Goal: Task Accomplishment & Management: Use online tool/utility

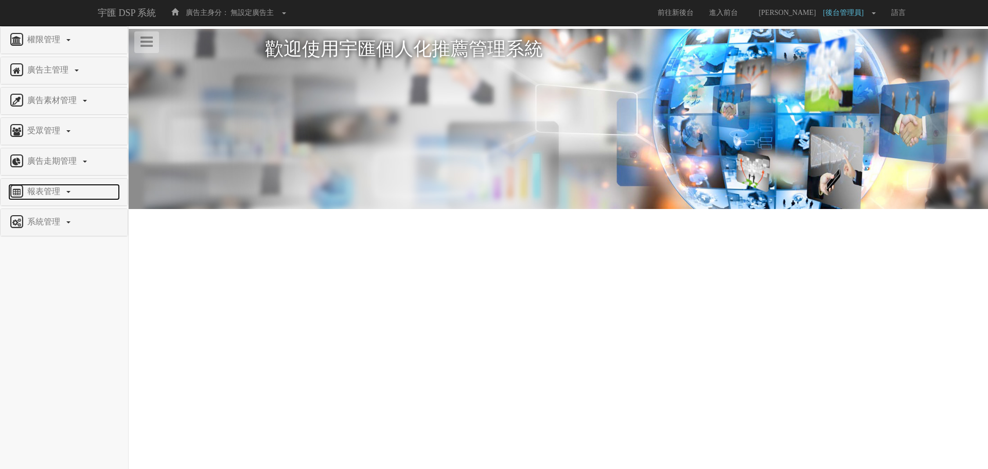
click at [59, 191] on span "報表管理" at bounding box center [45, 191] width 41 height 9
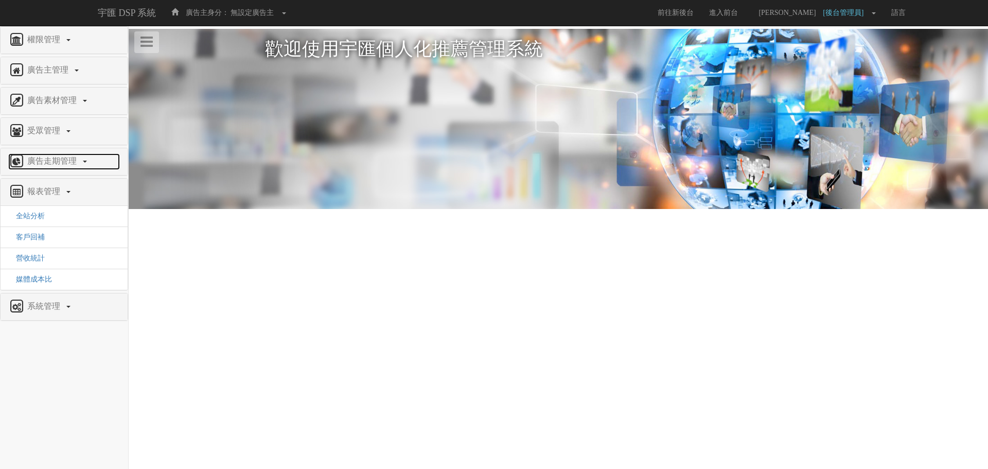
click at [77, 165] on span "廣告走期管理" at bounding box center [53, 160] width 57 height 9
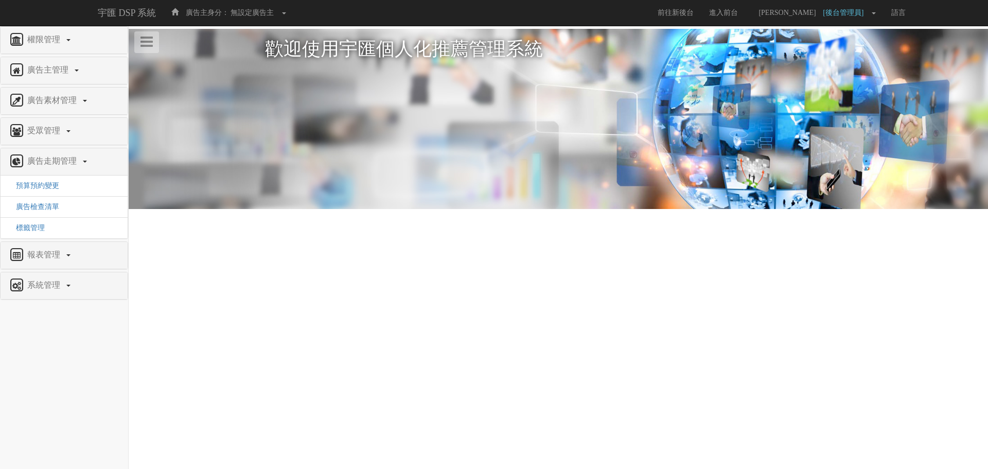
click at [58, 244] on div "報表管理" at bounding box center [64, 255] width 127 height 27
click at [50, 283] on span "系統管理" at bounding box center [45, 284] width 41 height 9
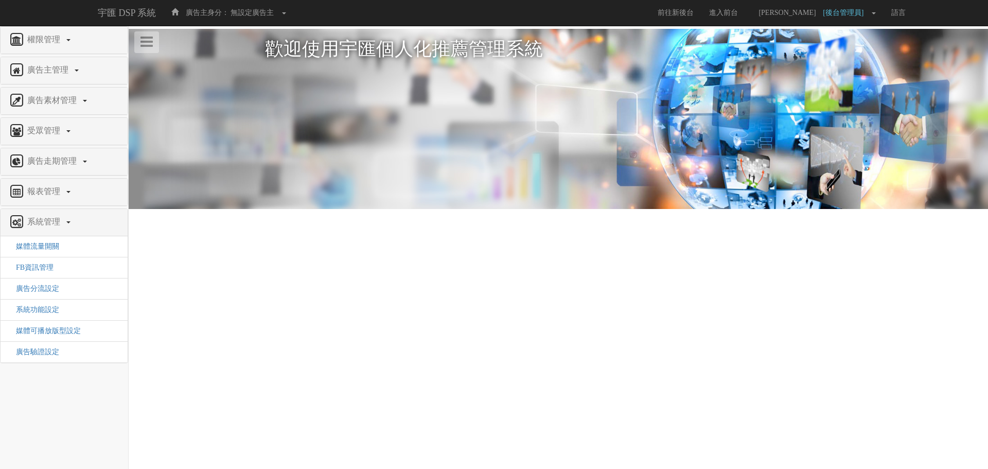
click at [24, 357] on li "廣告驗證設定" at bounding box center [64, 351] width 127 height 21
click at [25, 357] on li "廣告驗證設定" at bounding box center [64, 351] width 127 height 21
click at [37, 354] on span "廣告驗證設定" at bounding box center [33, 352] width 51 height 8
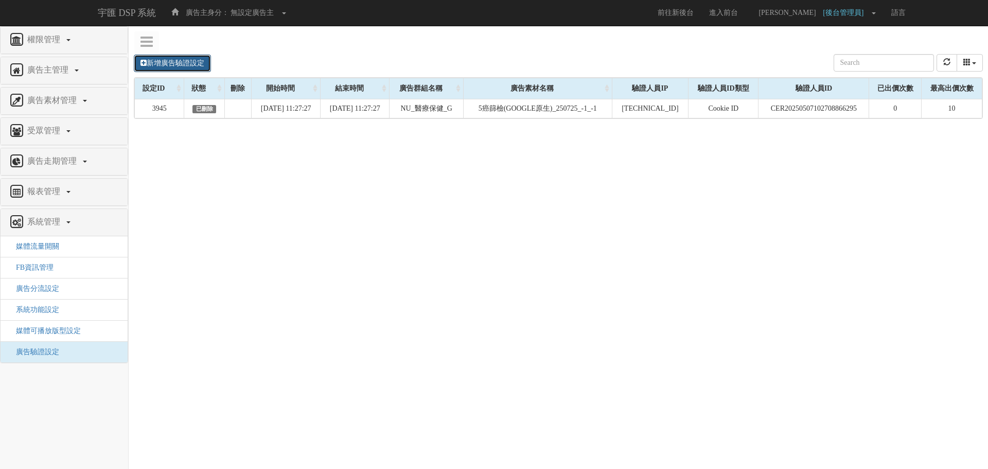
click at [211, 68] on link "新增廣告驗證設定" at bounding box center [172, 63] width 77 height 17
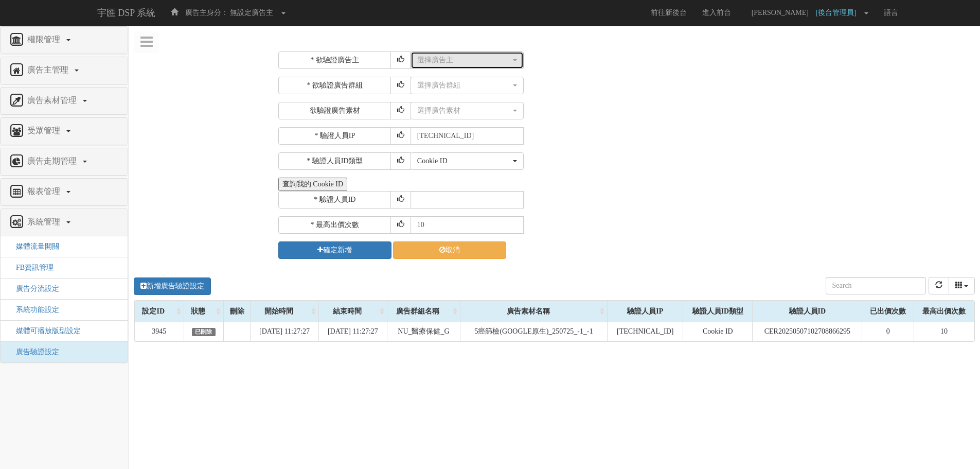
click at [461, 67] on button "選擇廣告主" at bounding box center [467, 59] width 113 height 17
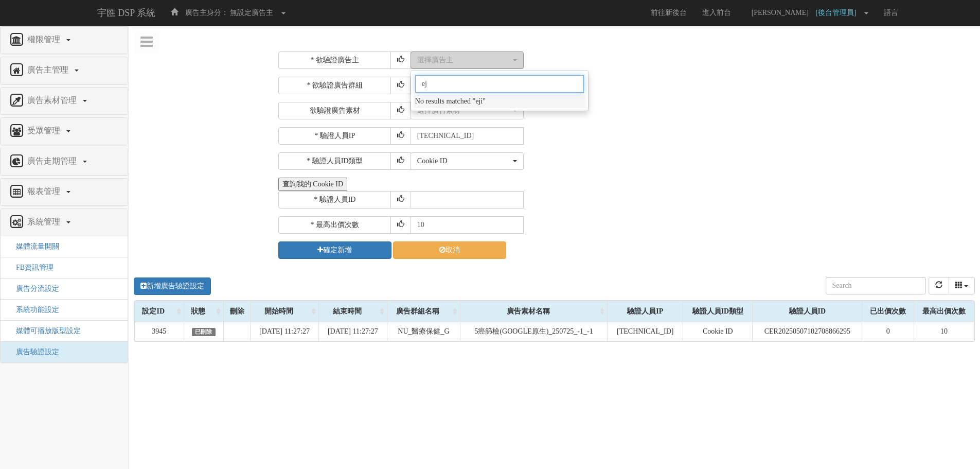
type input "e"
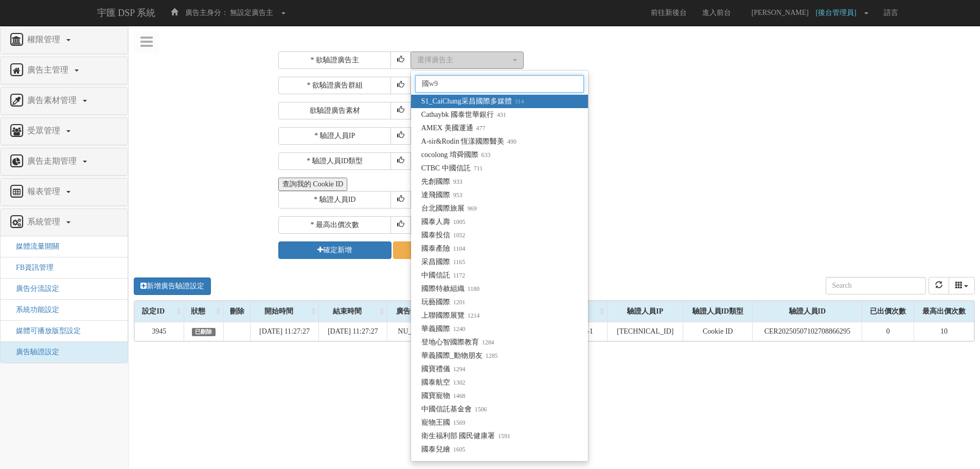
type input "國泰"
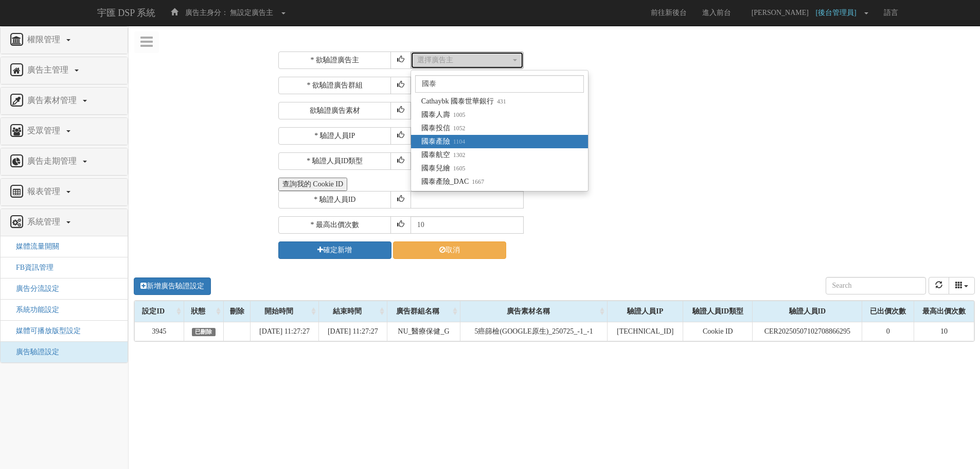
select select "1104"
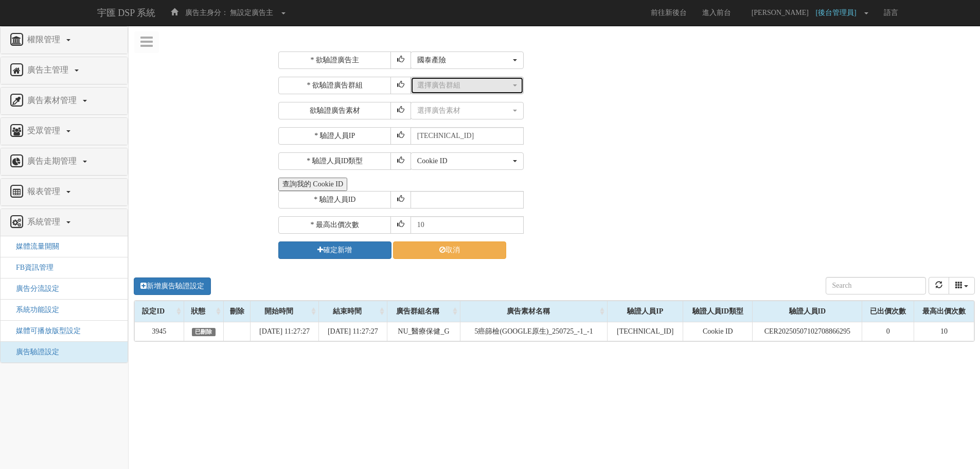
click at [472, 87] on div "選擇廣告群組" at bounding box center [464, 85] width 94 height 10
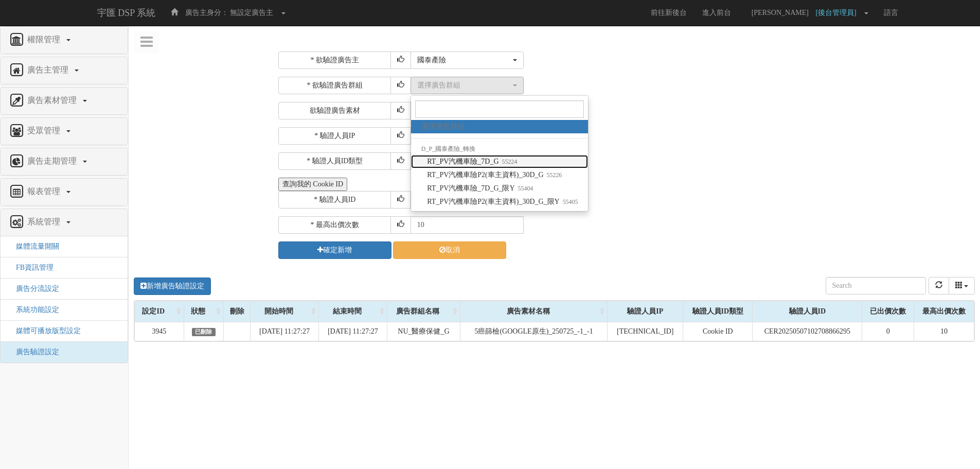
click at [547, 167] on link "RT_PV汽機車險_7D_G 55224" at bounding box center [499, 161] width 177 height 13
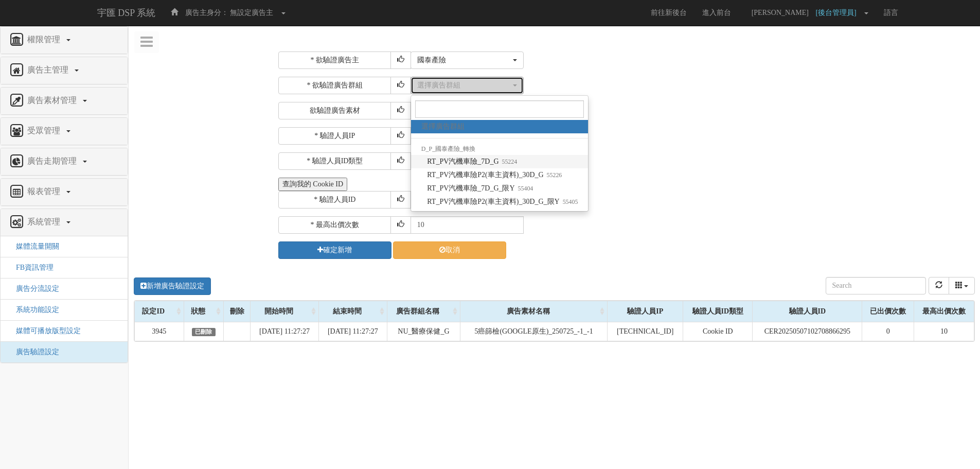
select select "55224"
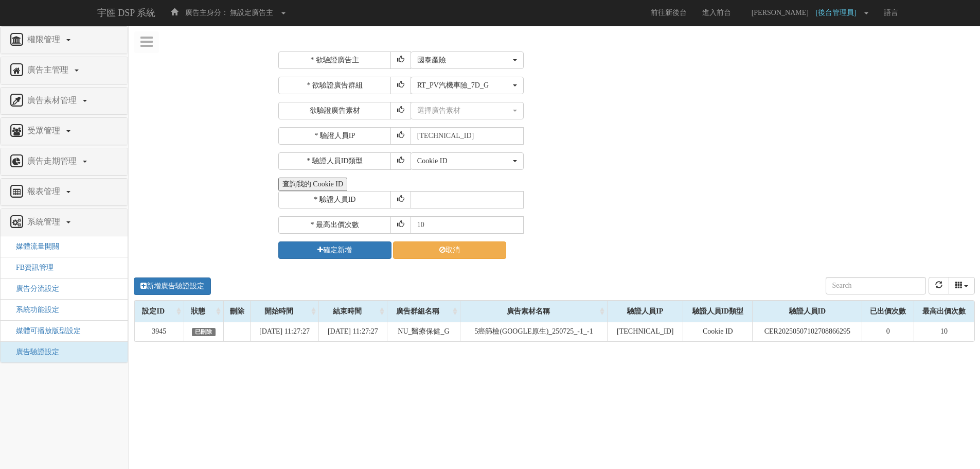
click at [285, 142] on div "* 驗證人員IP" at bounding box center [344, 135] width 132 height 17
click at [440, 333] on td "NU_醫療保健_G" at bounding box center [423, 331] width 73 height 19
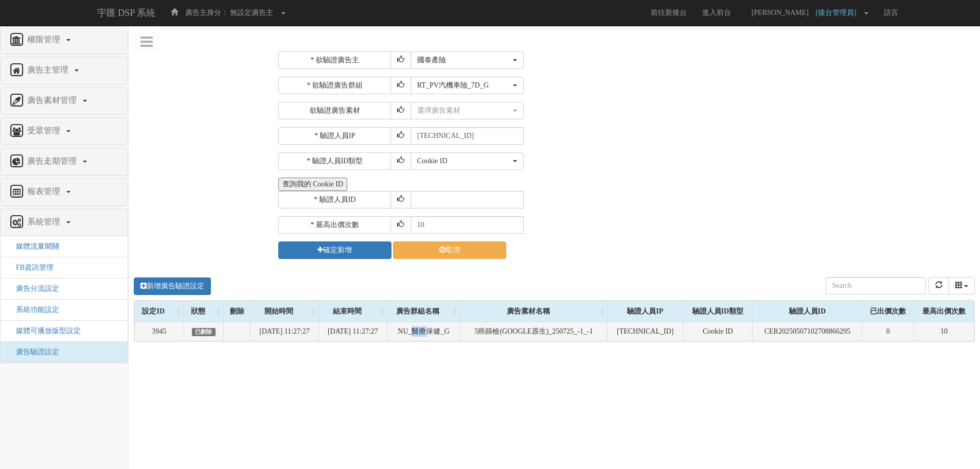
click at [440, 333] on td "NU_醫療保健_G" at bounding box center [423, 331] width 73 height 19
click at [413, 331] on td "NU_醫療保健_G" at bounding box center [423, 331] width 73 height 19
drag, startPoint x: 417, startPoint y: 331, endPoint x: 472, endPoint y: 331, distance: 55.0
click at [460, 331] on td "NU_醫療保健_G" at bounding box center [423, 331] width 73 height 19
copy td "NU_醫療保健_G"
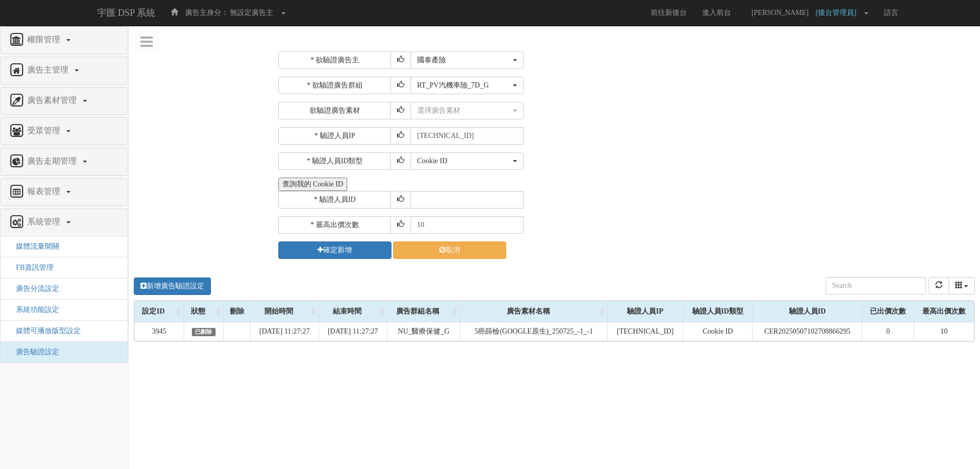
click at [628, 126] on div "* 欲驗證廣告主 選擇廣告主 特力+ 科技紫薇網 Momo 東森EHS Uniqlo EFShop 樂天 屈臣氏[PERSON_NAME] sinyi 信義房…" at bounding box center [625, 154] width 694 height 207
click at [479, 111] on div "選擇廣告素材" at bounding box center [464, 110] width 94 height 10
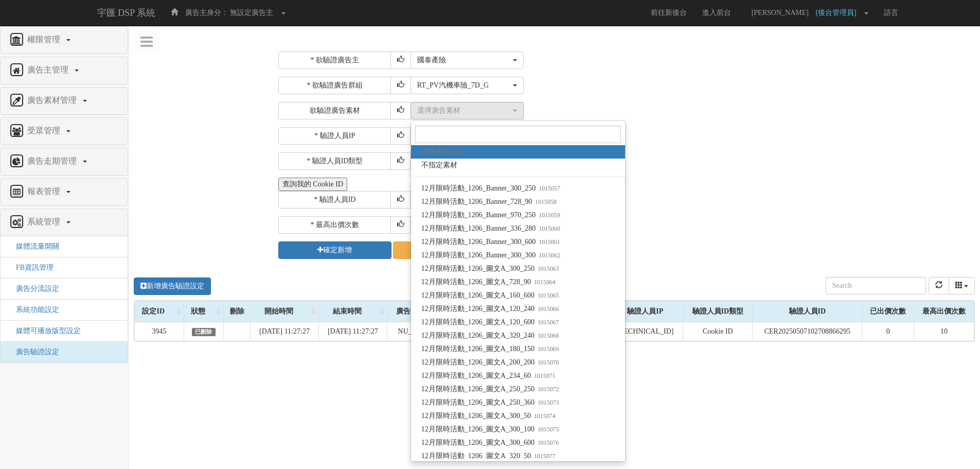
click at [549, 100] on div "* 欲驗證廣告群組 選擇廣告群組 RT_PV汽機車險_7D_G RT_PV汽機車險P2(車主資料)_30D_G RT_PV汽機車險_7D_G_限Y RT_PV…" at bounding box center [625, 98] width 694 height 43
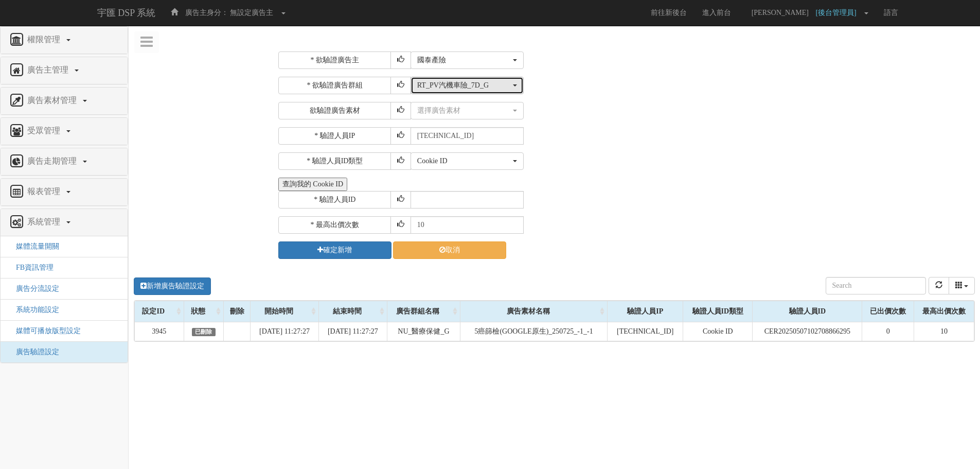
click at [465, 88] on div "RT_PV汽機車險_7D_G" at bounding box center [464, 85] width 94 height 10
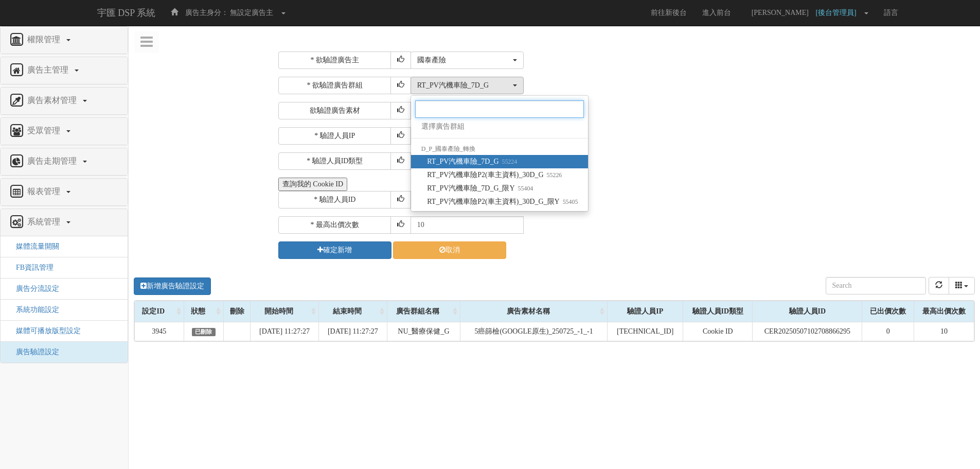
click at [505, 109] on input "Search" at bounding box center [499, 108] width 169 height 17
paste input "55224"
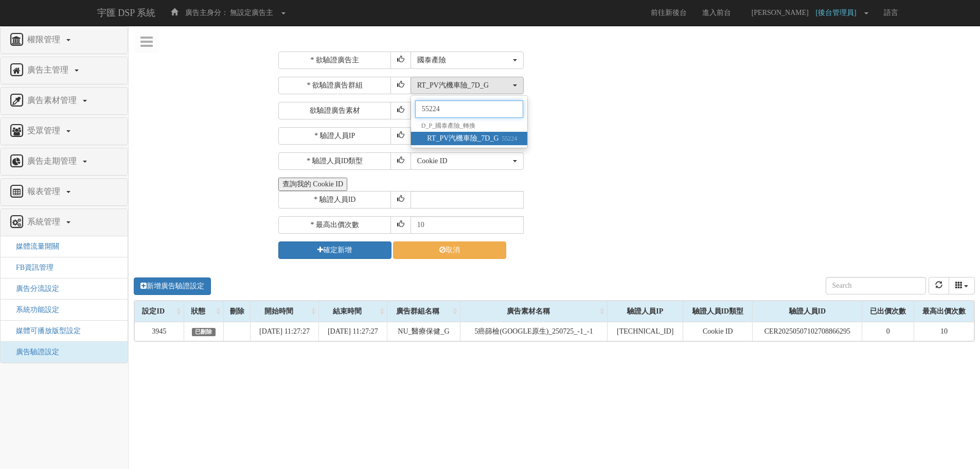
type input "55224"
click at [499, 138] on small "55224" at bounding box center [508, 138] width 19 height 7
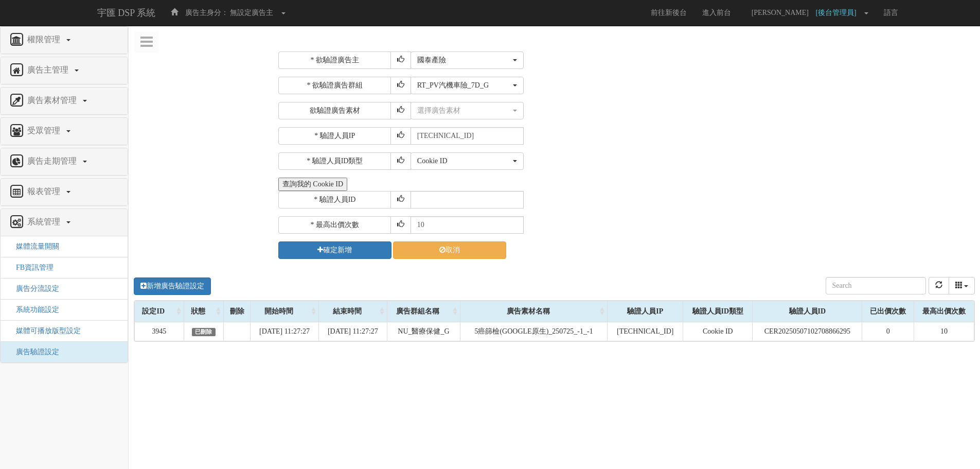
click at [561, 127] on div "* 欲驗證廣告主 選擇廣告主 特力+ 科技紫薇網 Momo 東森EHS Uniqlo EFShop 樂天 屈臣氏[PERSON_NAME] sinyi 信義房…" at bounding box center [625, 154] width 694 height 207
click at [486, 116] on button "選擇廣告素材" at bounding box center [467, 110] width 113 height 17
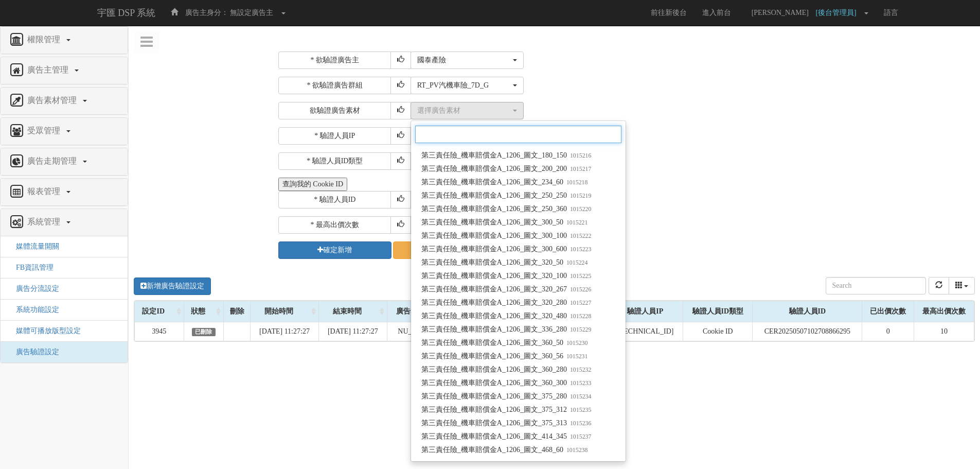
scroll to position [2109, 0]
click at [718, 117] on div "選擇廣告素材 不指定素材 12月限時活動_1206_Banner_300_250 12月限時活動_1206_Banner_728_90 12月限時活動_120…" at bounding box center [692, 110] width 562 height 17
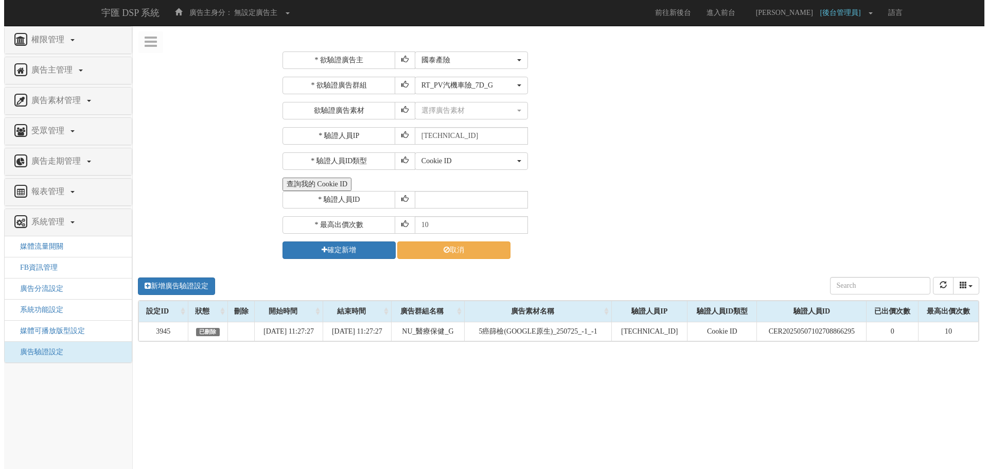
scroll to position [0, 0]
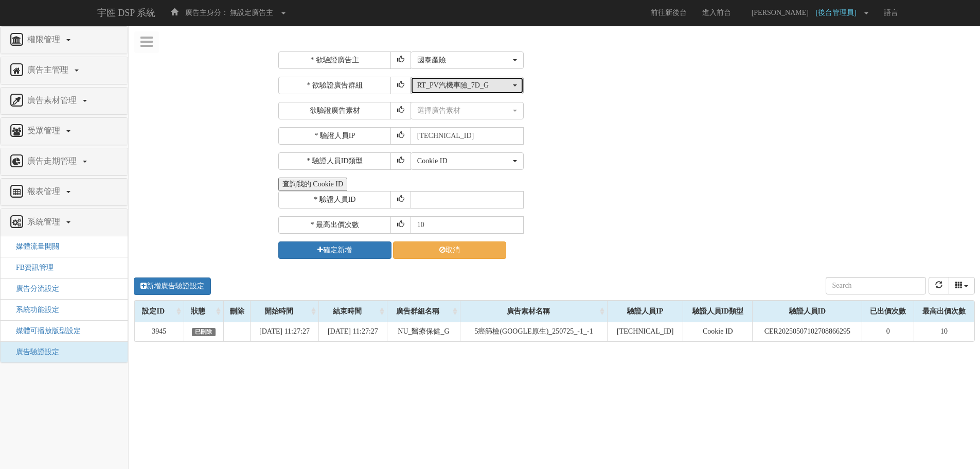
click at [454, 93] on button "RT_PV汽機車險_7D_G" at bounding box center [467, 85] width 113 height 17
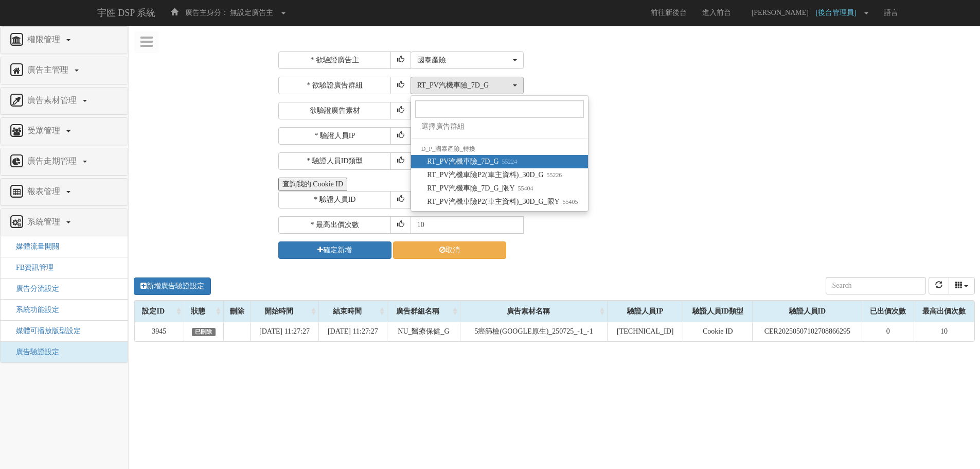
click at [481, 159] on span "RT_PV汽機車險_7D_G 55224" at bounding box center [472, 161] width 90 height 10
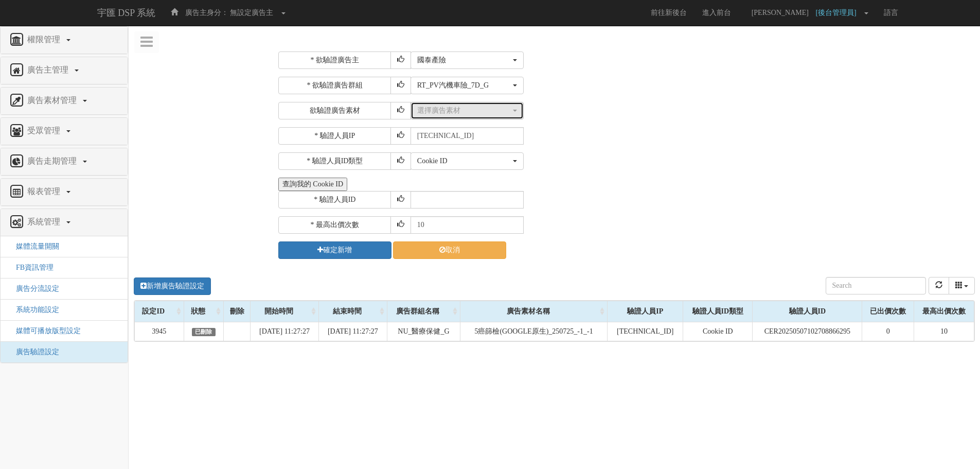
click at [463, 116] on button "選擇廣告素材" at bounding box center [467, 110] width 113 height 17
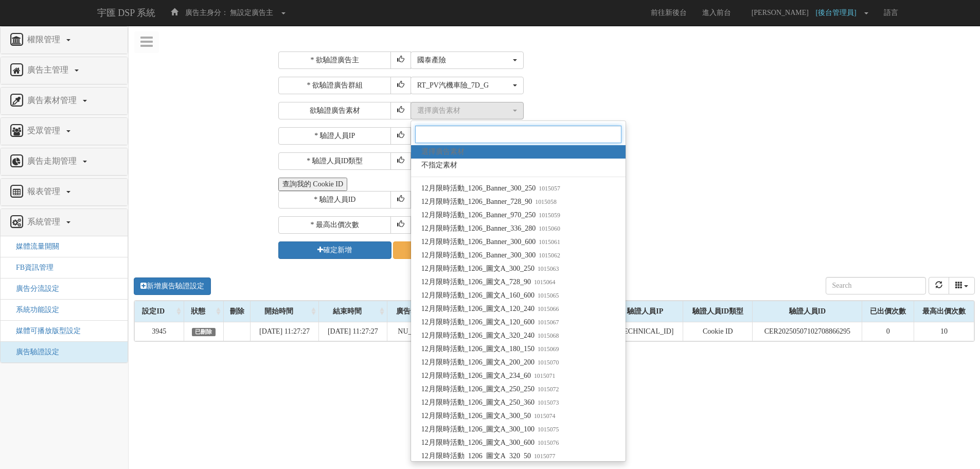
paste input "活動碼_G原生_舊客_FB_250829"
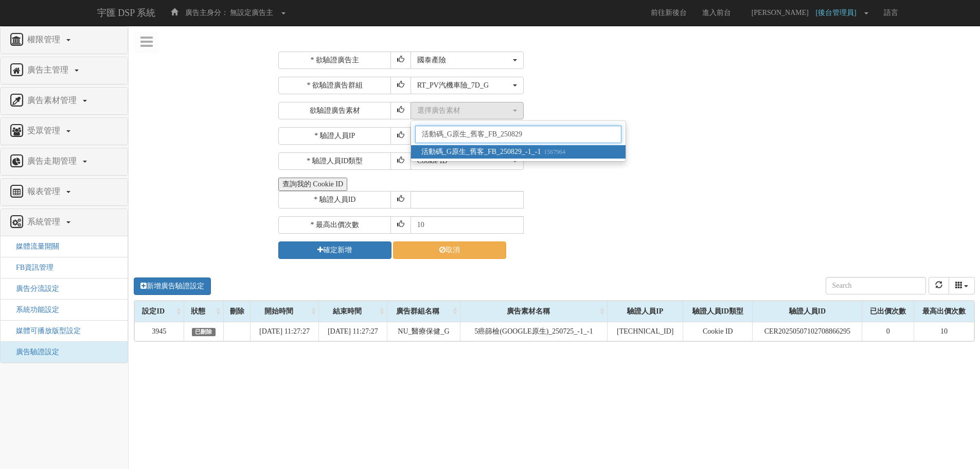
type input "活動碼_G原生_舊客_FB_250829"
click at [525, 151] on span "活動碼_G原生_舊客_FB_250829_-1_-1 1567964" at bounding box center [493, 152] width 144 height 10
select select "1567964"
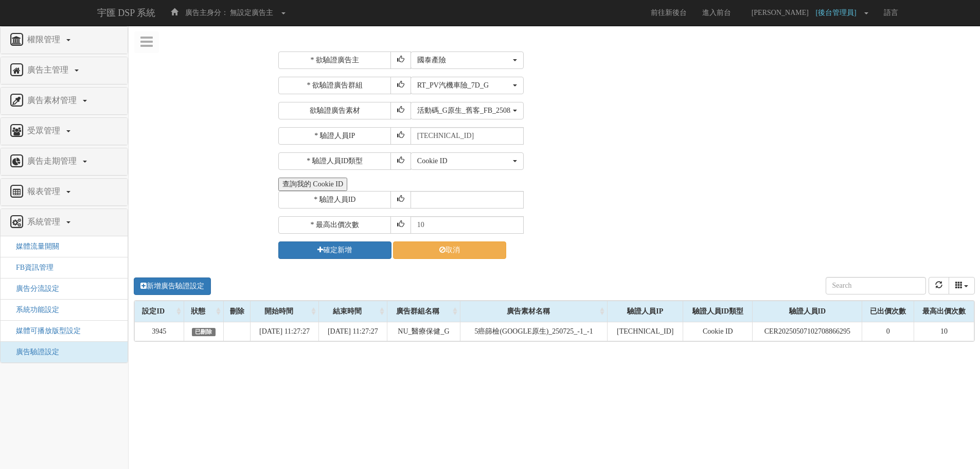
click at [585, 145] on div "* 欲驗證廣告主 選擇廣告主 特力+ 科技紫薇網 Momo 東森EHS Uniqlo EFShop 樂天 屈臣氏[PERSON_NAME] sinyi 信義房…" at bounding box center [625, 154] width 694 height 207
click at [556, 122] on div "* 欲驗證廣告主 選擇廣告主 特力+ 科技紫薇網 Momo 東森EHS Uniqlo EFShop 樂天 屈臣氏[PERSON_NAME] sinyi 信義房…" at bounding box center [625, 154] width 694 height 207
click at [465, 200] on input "text" at bounding box center [467, 199] width 113 height 17
paste input "CPR20230220114811455469"
type input "CPR20230220114811455469"
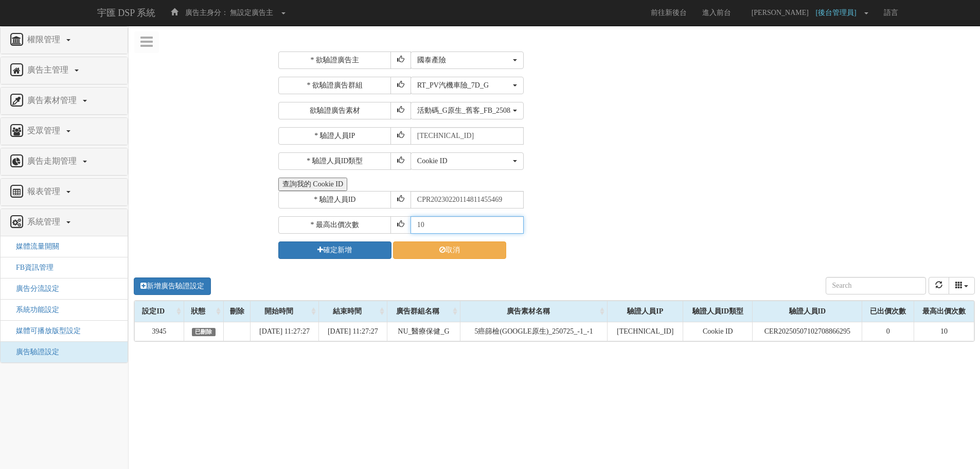
drag, startPoint x: 461, startPoint y: 223, endPoint x: 335, endPoint y: 220, distance: 126.1
click at [335, 220] on div "* 最高出價次數 10" at bounding box center [625, 224] width 694 height 17
type input "30"
click at [350, 247] on button "確定新增" at bounding box center [334, 249] width 113 height 17
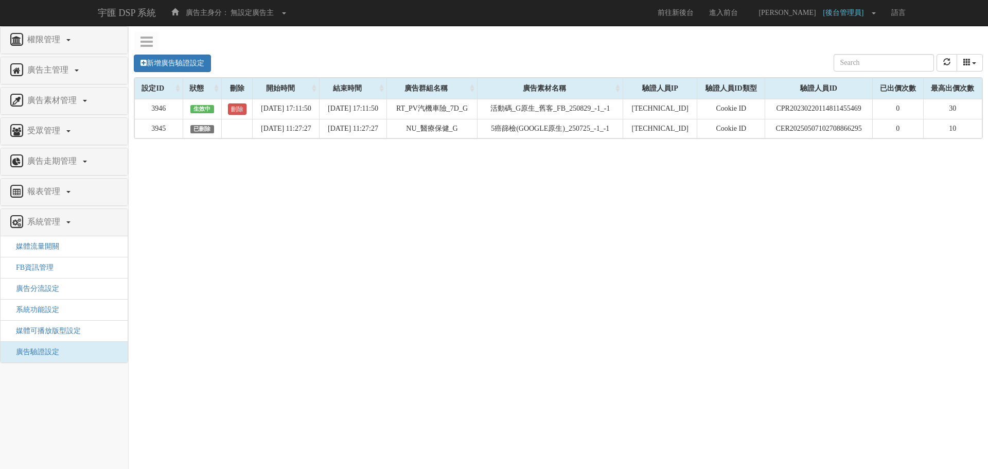
click at [648, 181] on div "新增廣告驗證設定 設定ID 狀態 刪除 開始時間 結束時間 廣告主ID 廣告主名稱 廣告走期ID 廣告走期名稱 廣告群組ID 廣告群組名稱 廣告素材 廣告素材…" at bounding box center [558, 198] width 859 height 309
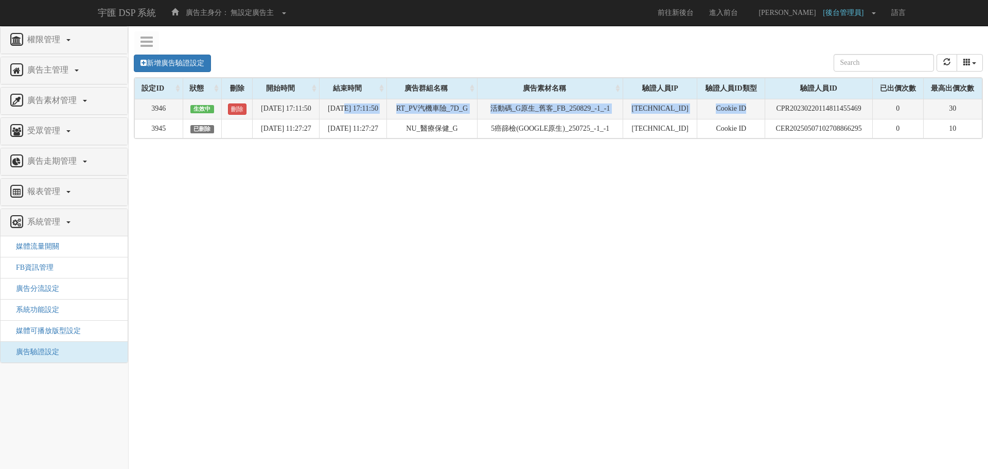
drag, startPoint x: 352, startPoint y: 108, endPoint x: 753, endPoint y: 114, distance: 401.3
click at [753, 114] on tr "3946 生效中 刪除 [DATE] 17:11:50 [DATE] 17:11:50 RT_PV汽機車險_7D_G 活動碼_G原生_舊客_FB_250829…" at bounding box center [558, 109] width 847 height 20
click at [753, 114] on td "Cookie ID" at bounding box center [731, 109] width 68 height 20
drag, startPoint x: 847, startPoint y: 103, endPoint x: 303, endPoint y: 110, distance: 543.8
click at [303, 110] on tr "3946 生效中 刪除 [DATE] 17:11:50 [DATE] 17:11:50 RT_PV汽機車險_7D_G 活動碼_G原生_舊客_FB_250829…" at bounding box center [558, 109] width 847 height 20
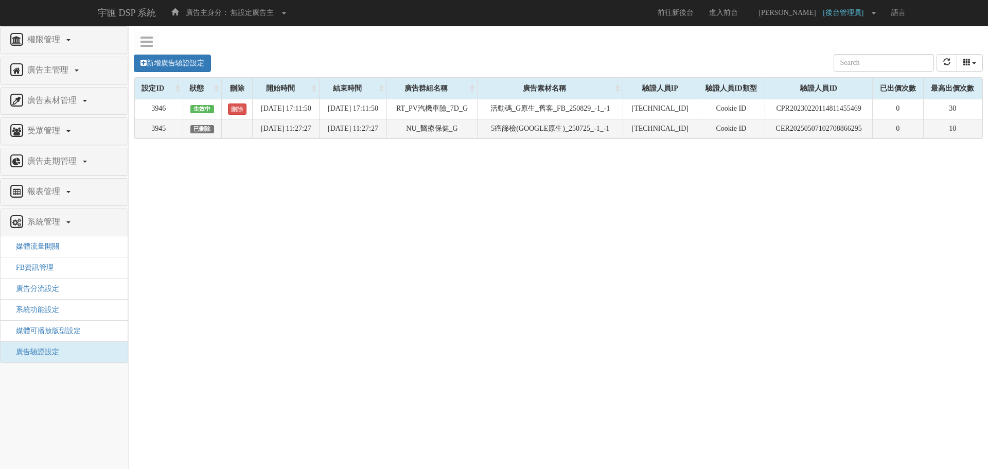
click at [378, 129] on td "[DATE] 11:27:27" at bounding box center [352, 128] width 67 height 19
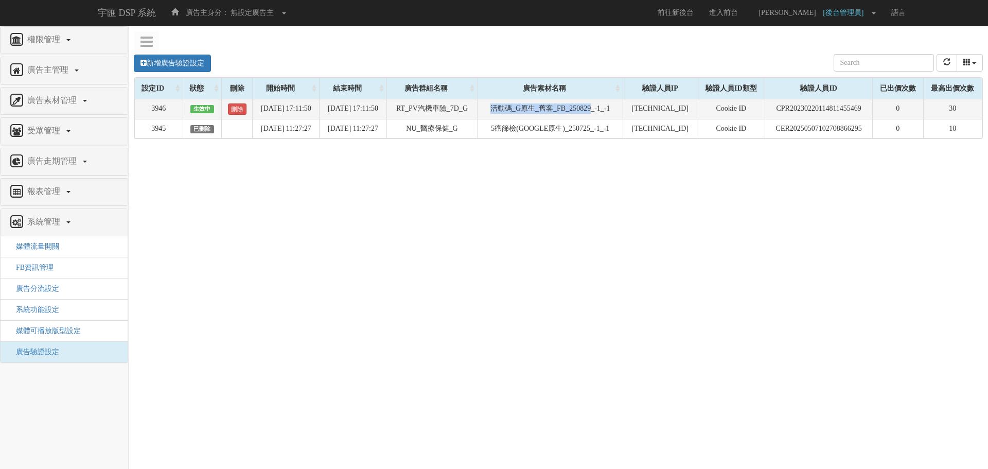
drag, startPoint x: 502, startPoint y: 107, endPoint x: 610, endPoint y: 109, distance: 108.0
click at [610, 109] on td "活動碼_G原生_舊客_FB_250829_-1_-1" at bounding box center [550, 109] width 146 height 20
copy td "活動碼_G原生_舊客_FB_250829"
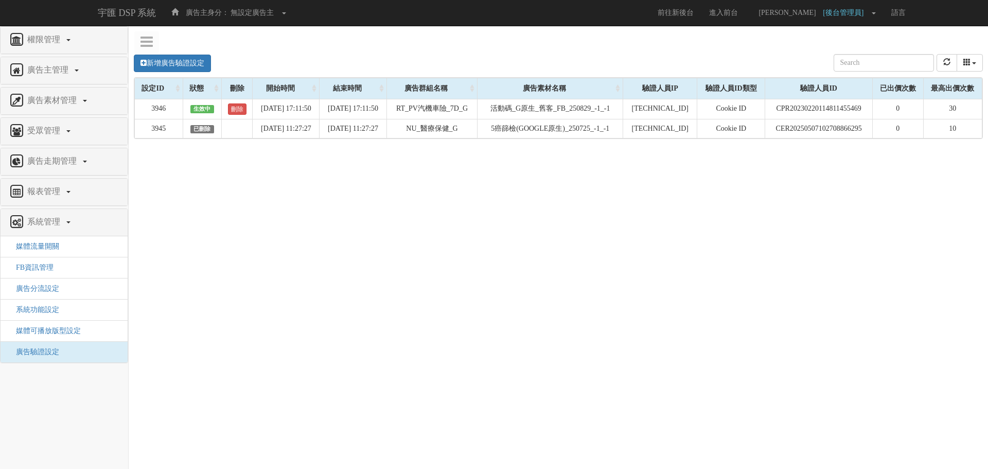
click at [723, 147] on div "新增廣告驗證設定 設定ID 狀態 刪除 開始時間 結束時間 廣告主ID 廣告主名稱 廣告走期ID 廣告走期名稱 廣告群組ID 廣告群組名稱 廣告素材 廣告素材…" at bounding box center [558, 198] width 859 height 309
click at [951, 64] on button "refresh" at bounding box center [946, 62] width 21 height 17
click at [878, 144] on div "新增廣告驗證設定 設定ID 狀態 刪除 開始時間 結束時間 廣告主ID 廣告主名稱 廣告走期ID 廣告走期名稱 廣告群組ID 廣告群組名稱 廣告素材 廣告素材…" at bounding box center [558, 198] width 859 height 309
